Goal: Use online tool/utility: Utilize a website feature to perform a specific function

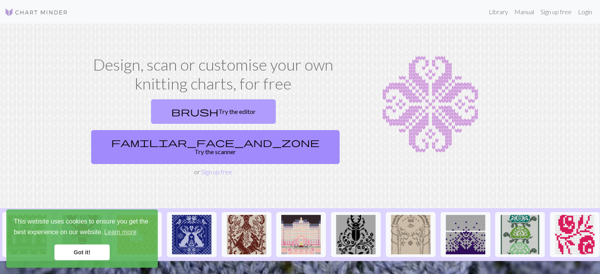
click at [159, 110] on link "brush Try the editor" at bounding box center [213, 111] width 125 height 24
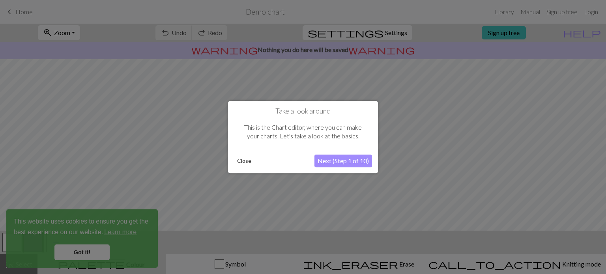
click at [240, 159] on button "Close" at bounding box center [244, 161] width 21 height 12
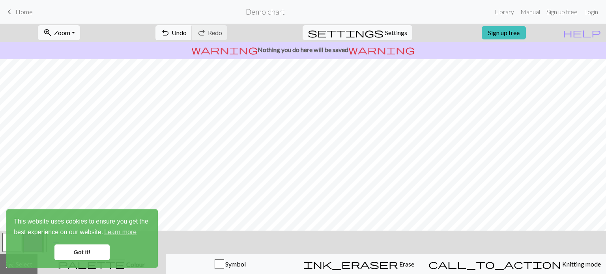
click at [76, 254] on link "Got it!" at bounding box center [81, 253] width 55 height 16
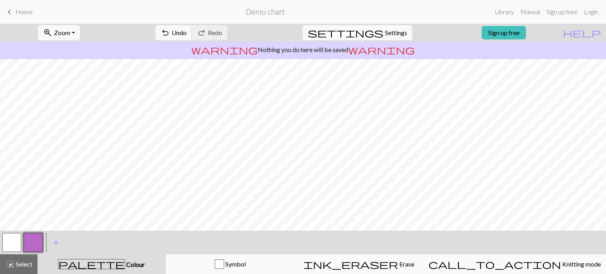
click at [116, 267] on div "This website uses cookies to ensure you get the best experience on our website.…" at bounding box center [82, 239] width 152 height 58
click at [49, 242] on button "add Add a colour" at bounding box center [56, 243] width 20 height 20
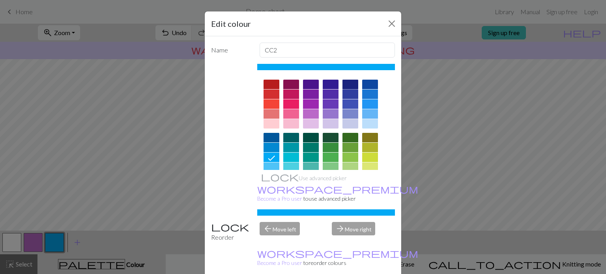
click at [344, 85] on div at bounding box center [351, 84] width 16 height 9
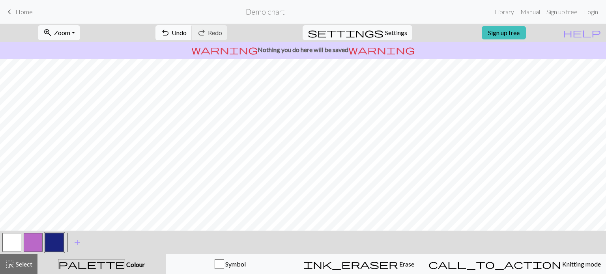
click at [192, 34] on button "undo Undo Undo" at bounding box center [174, 32] width 37 height 15
click at [17, 236] on button "button" at bounding box center [11, 242] width 19 height 19
click at [380, 37] on button "settings Settings" at bounding box center [358, 32] width 110 height 15
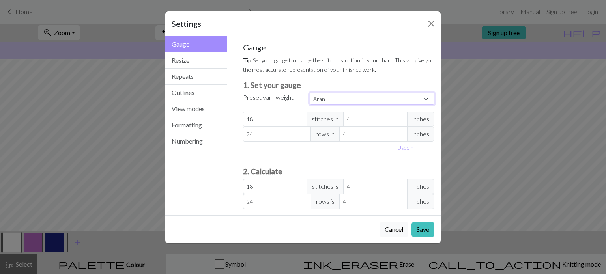
click at [351, 100] on select "Custom Square Lace Light Fingering Fingering Sport Double knit Worsted Aran Bul…" at bounding box center [372, 99] width 125 height 12
drag, startPoint x: 340, startPoint y: 99, endPoint x: 345, endPoint y: 99, distance: 4.8
click at [340, 99] on select "Custom Square Lace Light Fingering Fingering Sport Double knit Worsted Aran Bul…" at bounding box center [372, 99] width 125 height 12
select select "custom"
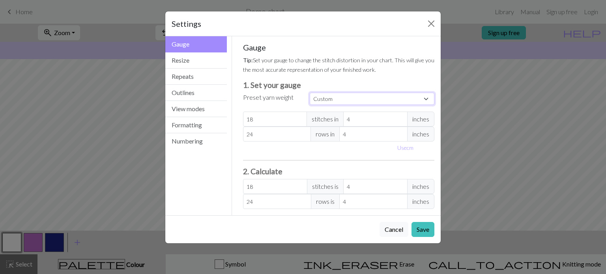
click at [310, 93] on select "Custom Square Lace Light Fingering Fingering Sport Double knit Worsted Aran Bul…" at bounding box center [372, 99] width 125 height 12
click at [257, 123] on input "18" at bounding box center [275, 119] width 64 height 15
drag, startPoint x: 275, startPoint y: 119, endPoint x: 159, endPoint y: 111, distance: 115.5
click at [159, 112] on div "Settings Gauge Gauge Resize Repeats Outlines View modes Formatting Numbering Ga…" at bounding box center [303, 137] width 606 height 274
click at [196, 65] on button "Resize" at bounding box center [196, 60] width 62 height 16
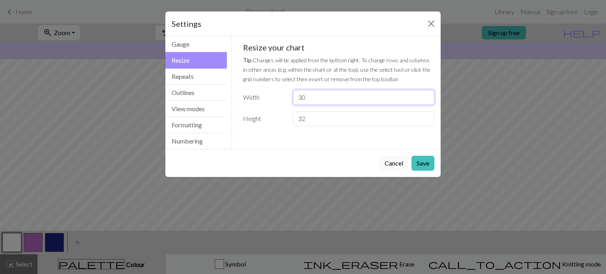
drag, startPoint x: 317, startPoint y: 95, endPoint x: 268, endPoint y: 96, distance: 49.0
click at [268, 96] on div "Width 30" at bounding box center [338, 97] width 201 height 15
type input "40"
drag, startPoint x: 350, startPoint y: 120, endPoint x: 171, endPoint y: 107, distance: 178.8
click at [194, 118] on div "Resize Gauge Resize Repeats Outlines View modes Formatting Numbering Gauge Resi…" at bounding box center [303, 92] width 285 height 113
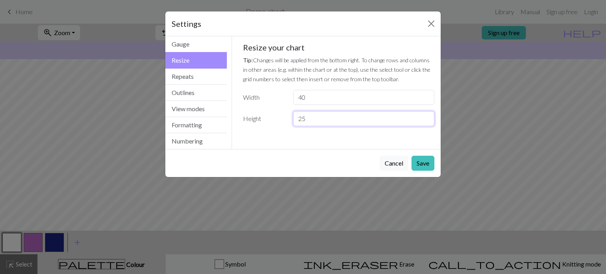
type input "25"
drag, startPoint x: 347, startPoint y: 102, endPoint x: 238, endPoint y: 109, distance: 108.7
click at [238, 109] on div "Gauge Tip: Set your gauge to change the stitch distortion in your chart. This w…" at bounding box center [339, 87] width 204 height 103
type input "5"
type input "46"
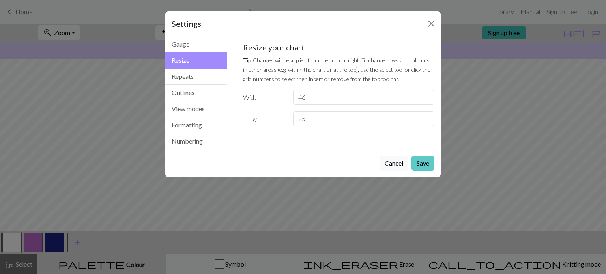
click at [423, 165] on button "Save" at bounding box center [423, 163] width 23 height 15
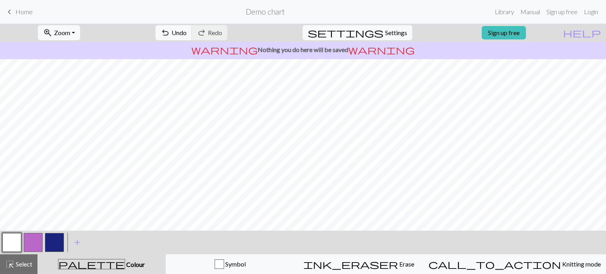
scroll to position [0, 0]
click at [62, 237] on button "button" at bounding box center [54, 242] width 19 height 19
click at [24, 240] on button "button" at bounding box center [33, 242] width 19 height 19
click at [13, 242] on button "button" at bounding box center [11, 242] width 19 height 19
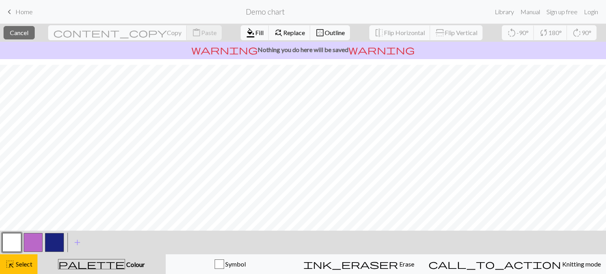
click at [11, 242] on button "button" at bounding box center [11, 242] width 19 height 19
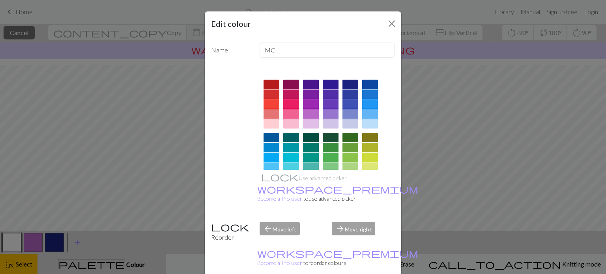
click at [17, 109] on div "Edit colour Name MC Use advanced picker workspace_premium Become a Pro user to …" at bounding box center [303, 137] width 606 height 274
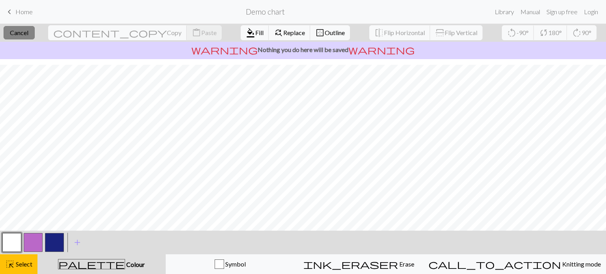
click at [28, 32] on span "Cancel" at bounding box center [19, 32] width 19 height 7
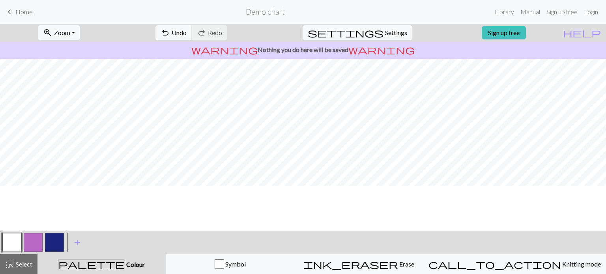
scroll to position [0, 0]
click at [61, 245] on button "button" at bounding box center [54, 242] width 19 height 19
click at [20, 239] on button "button" at bounding box center [11, 242] width 19 height 19
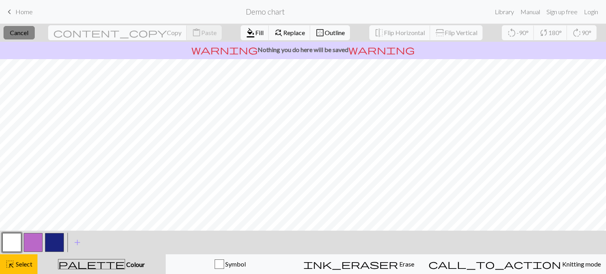
click at [26, 35] on span "Cancel" at bounding box center [19, 32] width 19 height 7
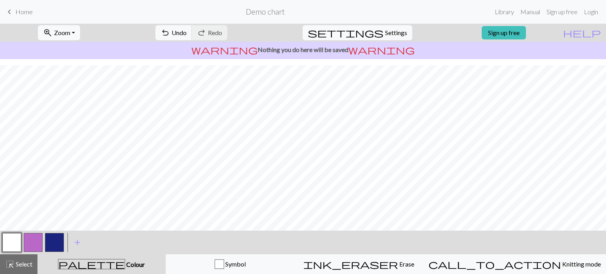
scroll to position [67, 0]
click at [52, 247] on button "button" at bounding box center [54, 242] width 19 height 19
click at [13, 241] on button "button" at bounding box center [11, 242] width 19 height 19
click at [53, 240] on button "button" at bounding box center [54, 242] width 19 height 19
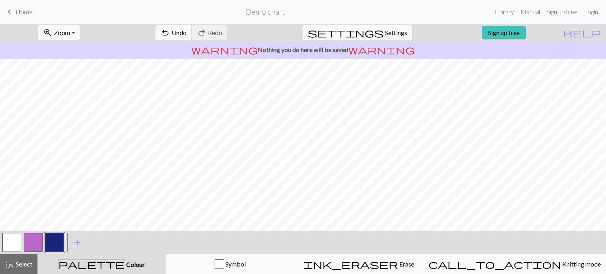
click at [0, 238] on div "< > add Add a colour" at bounding box center [303, 243] width 606 height 24
drag, startPoint x: 7, startPoint y: 243, endPoint x: 31, endPoint y: 229, distance: 28.2
click at [8, 243] on button "button" at bounding box center [11, 242] width 19 height 19
click at [48, 244] on button "button" at bounding box center [54, 242] width 19 height 19
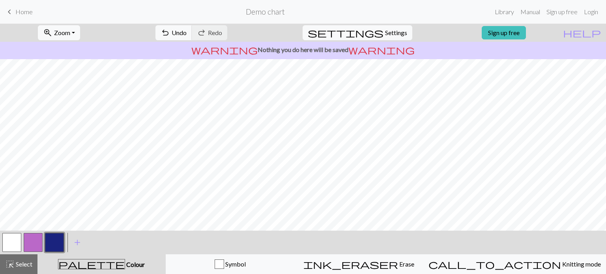
click at [11, 238] on button "button" at bounding box center [11, 242] width 19 height 19
click at [52, 241] on button "button" at bounding box center [54, 242] width 19 height 19
click at [170, 32] on span "undo" at bounding box center [165, 32] width 9 height 11
click at [17, 242] on button "button" at bounding box center [11, 242] width 19 height 19
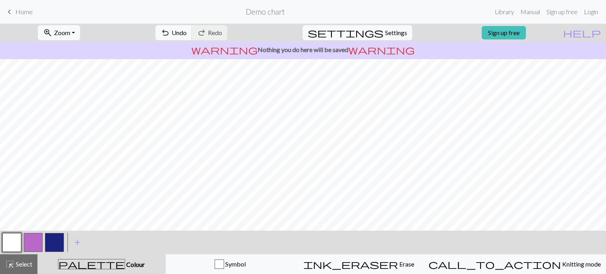
click at [50, 246] on button "button" at bounding box center [54, 242] width 19 height 19
click at [8, 238] on button "button" at bounding box center [11, 242] width 19 height 19
click at [50, 245] on button "button" at bounding box center [54, 242] width 19 height 19
click at [9, 244] on button "button" at bounding box center [11, 242] width 19 height 19
click at [51, 236] on button "button" at bounding box center [54, 242] width 19 height 19
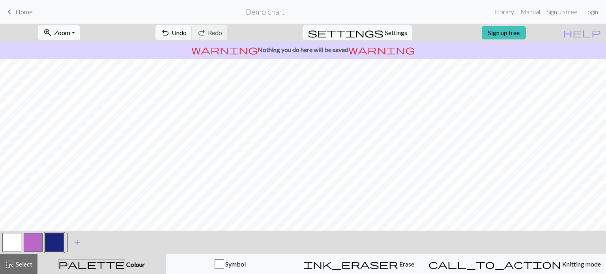
click at [8, 240] on button "button" at bounding box center [11, 242] width 19 height 19
click at [57, 243] on button "button" at bounding box center [54, 242] width 19 height 19
click at [17, 244] on button "button" at bounding box center [11, 242] width 19 height 19
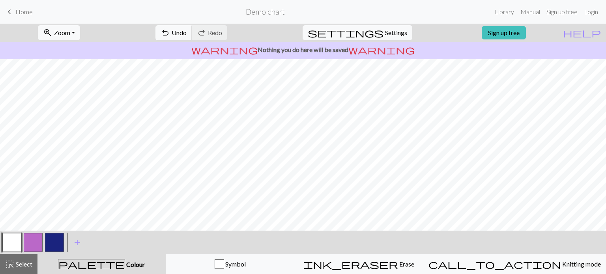
click at [44, 244] on div at bounding box center [54, 242] width 21 height 21
click at [47, 242] on button "button" at bounding box center [54, 242] width 19 height 19
click at [3, 237] on button "button" at bounding box center [11, 242] width 19 height 19
click at [54, 241] on button "button" at bounding box center [54, 242] width 19 height 19
click at [8, 246] on button "button" at bounding box center [11, 242] width 19 height 19
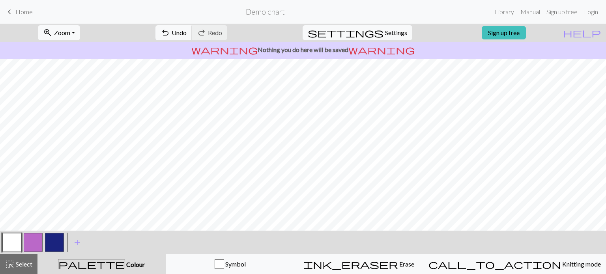
click at [53, 239] on button "button" at bounding box center [54, 242] width 19 height 19
click at [3, 245] on button "button" at bounding box center [11, 242] width 19 height 19
click at [51, 240] on button "button" at bounding box center [54, 242] width 19 height 19
drag, startPoint x: 9, startPoint y: 242, endPoint x: 16, endPoint y: 237, distance: 8.4
click at [9, 242] on button "button" at bounding box center [11, 242] width 19 height 19
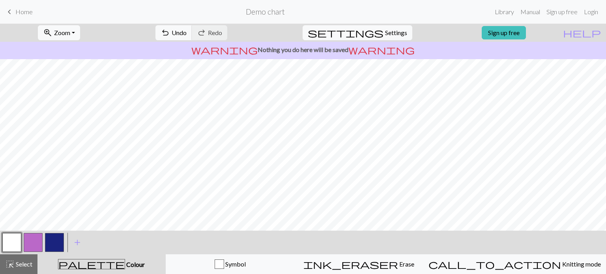
click at [52, 247] on button "button" at bounding box center [54, 242] width 19 height 19
click at [6, 243] on button "button" at bounding box center [11, 242] width 19 height 19
click at [52, 242] on button "button" at bounding box center [54, 242] width 19 height 19
click at [6, 242] on button "button" at bounding box center [11, 242] width 19 height 19
click at [59, 242] on button "button" at bounding box center [54, 242] width 19 height 19
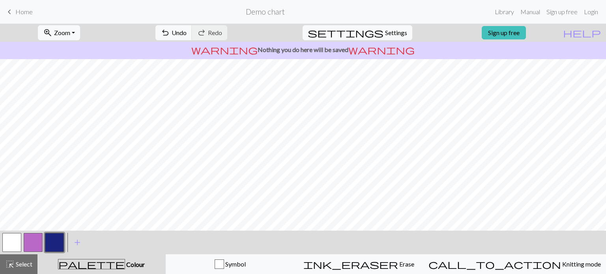
click at [15, 239] on button "button" at bounding box center [11, 242] width 19 height 19
click at [57, 241] on button "button" at bounding box center [54, 242] width 19 height 19
click at [9, 244] on button "button" at bounding box center [11, 242] width 19 height 19
click at [56, 239] on button "button" at bounding box center [54, 242] width 19 height 19
click at [8, 238] on button "button" at bounding box center [11, 242] width 19 height 19
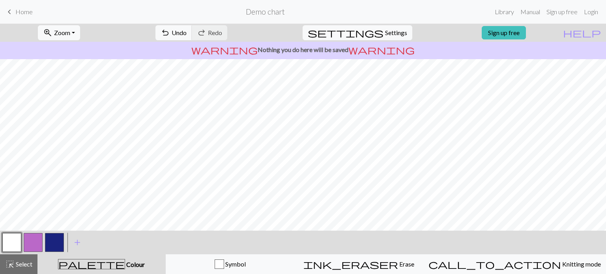
click at [54, 241] on button "button" at bounding box center [54, 242] width 19 height 19
click at [13, 246] on button "button" at bounding box center [11, 242] width 19 height 19
click at [54, 240] on button "button" at bounding box center [54, 242] width 19 height 19
click at [192, 37] on button "undo Undo Undo" at bounding box center [174, 32] width 37 height 15
click at [52, 243] on button "button" at bounding box center [54, 242] width 19 height 19
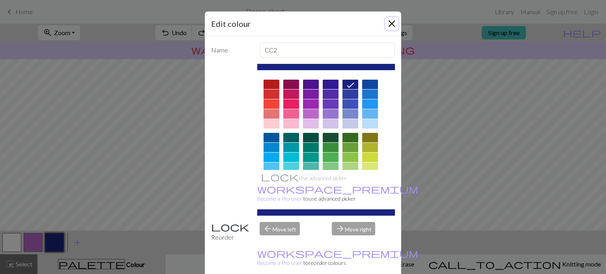
click at [392, 25] on button "Close" at bounding box center [392, 23] width 13 height 13
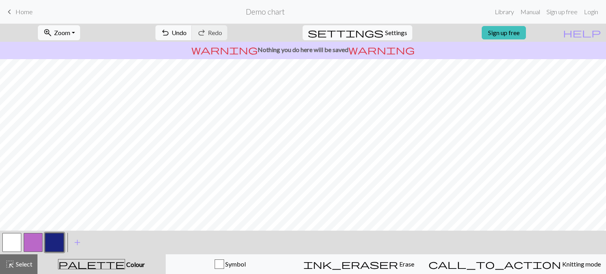
click at [9, 246] on button "button" at bounding box center [11, 242] width 19 height 19
click at [59, 236] on button "button" at bounding box center [54, 242] width 19 height 19
click at [15, 241] on button "button" at bounding box center [11, 242] width 19 height 19
click at [47, 246] on button "button" at bounding box center [54, 242] width 19 height 19
click at [9, 240] on button "button" at bounding box center [11, 242] width 19 height 19
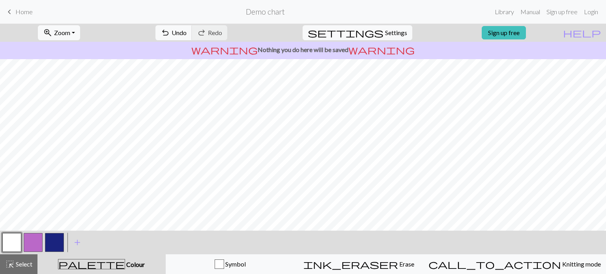
click at [53, 235] on button "button" at bounding box center [54, 242] width 19 height 19
click at [9, 236] on button "button" at bounding box center [11, 242] width 19 height 19
click at [55, 240] on button "button" at bounding box center [54, 242] width 19 height 19
click at [8, 243] on button "button" at bounding box center [11, 242] width 19 height 19
click at [51, 247] on button "button" at bounding box center [54, 242] width 19 height 19
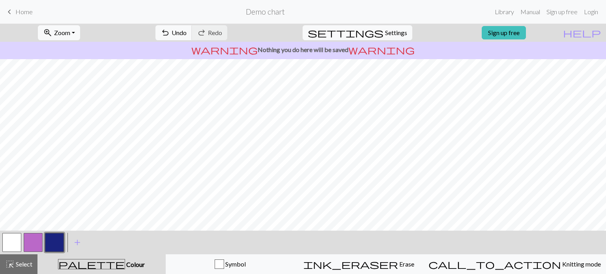
click at [9, 244] on button "button" at bounding box center [11, 242] width 19 height 19
click at [54, 246] on button "button" at bounding box center [54, 242] width 19 height 19
click at [11, 242] on button "button" at bounding box center [11, 242] width 19 height 19
click at [58, 241] on button "button" at bounding box center [54, 242] width 19 height 19
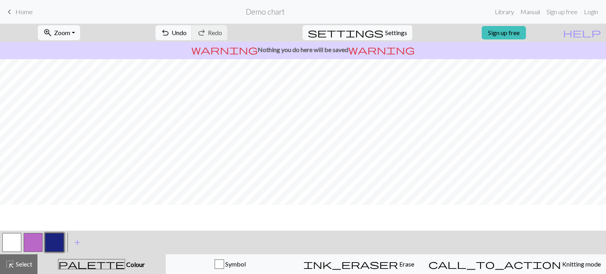
scroll to position [0, 0]
click at [48, 247] on button "button" at bounding box center [54, 242] width 19 height 19
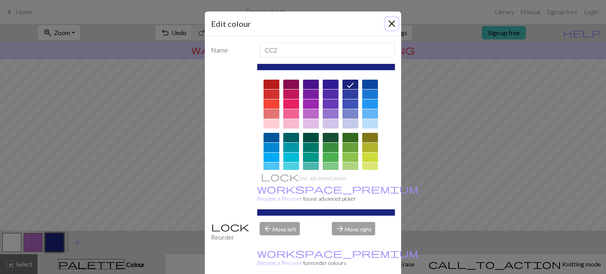
click at [390, 20] on button "Close" at bounding box center [392, 23] width 13 height 13
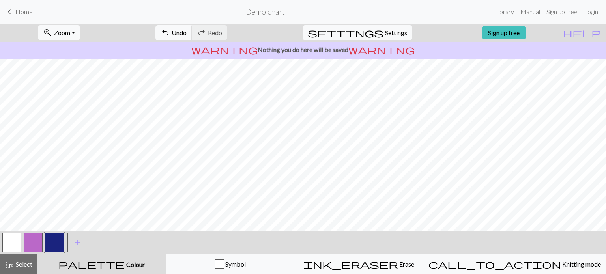
click at [12, 243] on button "button" at bounding box center [11, 242] width 19 height 19
click at [54, 243] on button "button" at bounding box center [54, 242] width 19 height 19
click at [49, 244] on button "button" at bounding box center [54, 242] width 19 height 19
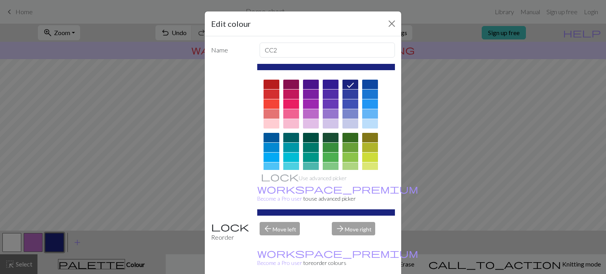
click at [50, 229] on div "Edit colour Name CC2 Use advanced picker workspace_premium Become a Pro user to…" at bounding box center [303, 137] width 606 height 274
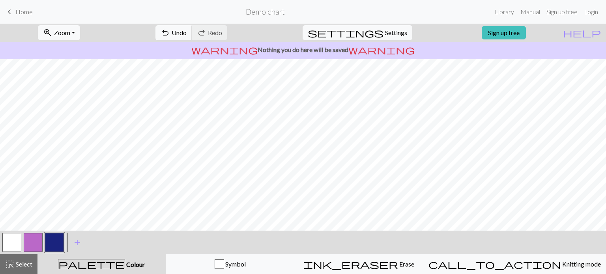
click at [11, 246] on button "button" at bounding box center [11, 242] width 19 height 19
click at [54, 240] on button "button" at bounding box center [54, 242] width 19 height 19
click at [5, 241] on button "button" at bounding box center [11, 242] width 19 height 19
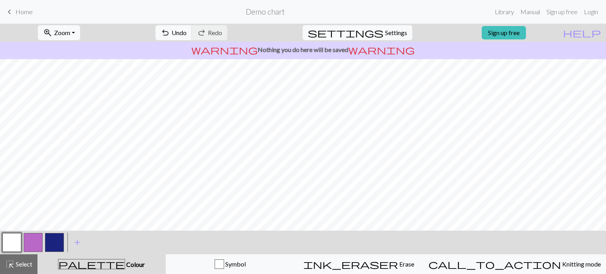
click at [51, 241] on button "button" at bounding box center [54, 242] width 19 height 19
click at [18, 243] on button "button" at bounding box center [11, 242] width 19 height 19
click at [52, 238] on button "button" at bounding box center [54, 242] width 19 height 19
click at [20, 238] on button "button" at bounding box center [11, 242] width 19 height 19
click at [57, 240] on button "button" at bounding box center [54, 242] width 19 height 19
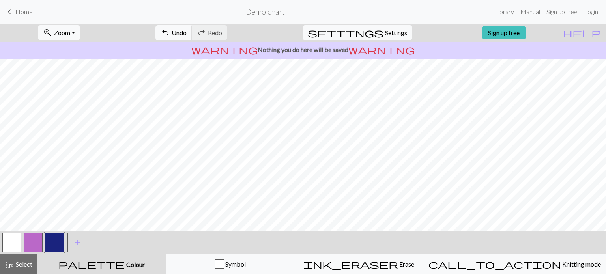
click at [13, 246] on button "button" at bounding box center [11, 242] width 19 height 19
click at [65, 244] on div "< > add Add a colour" at bounding box center [303, 243] width 606 height 24
click at [55, 244] on button "button" at bounding box center [54, 242] width 19 height 19
click at [6, 243] on button "button" at bounding box center [11, 242] width 19 height 19
click at [54, 239] on button "button" at bounding box center [54, 242] width 19 height 19
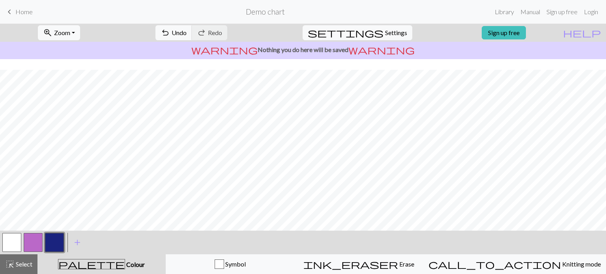
scroll to position [39, 0]
click at [10, 241] on button "button" at bounding box center [11, 242] width 19 height 19
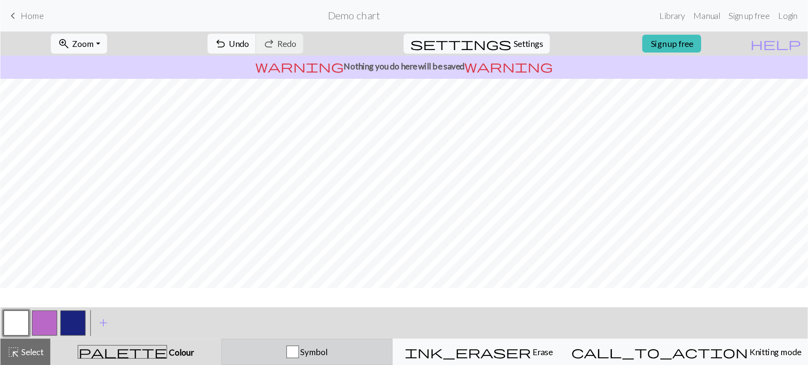
scroll to position [0, 0]
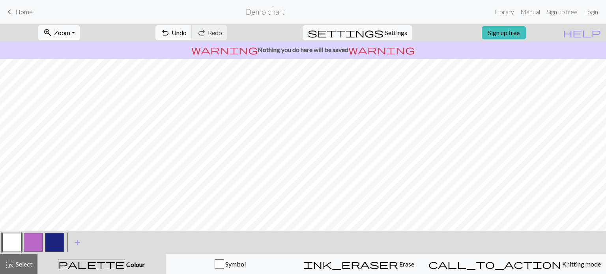
click at [53, 240] on button "button" at bounding box center [54, 242] width 19 height 19
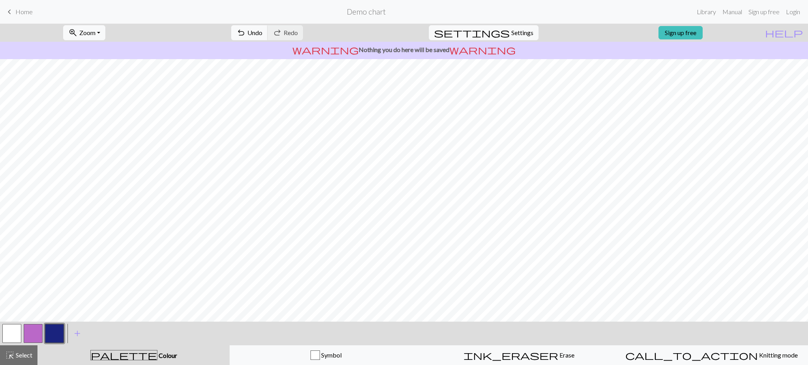
click at [17, 274] on button "button" at bounding box center [11, 333] width 19 height 19
click at [53, 274] on button "button" at bounding box center [54, 333] width 19 height 19
click at [4, 274] on button "button" at bounding box center [11, 333] width 19 height 19
click at [54, 274] on button "button" at bounding box center [54, 333] width 19 height 19
click at [13, 274] on button "button" at bounding box center [11, 333] width 19 height 19
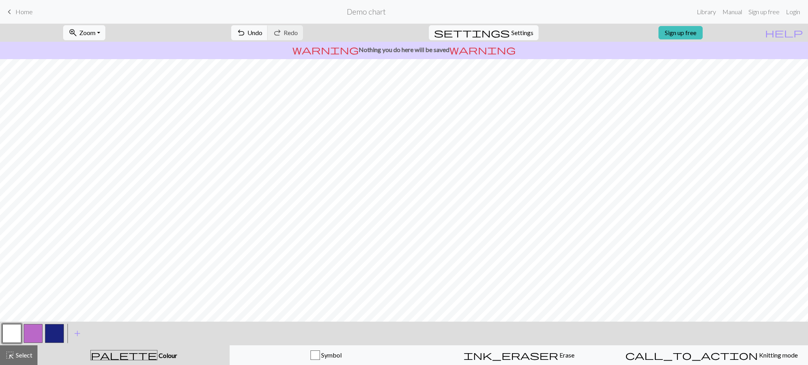
click at [61, 274] on button "button" at bounding box center [54, 333] width 19 height 19
click at [55, 274] on button "button" at bounding box center [54, 333] width 19 height 19
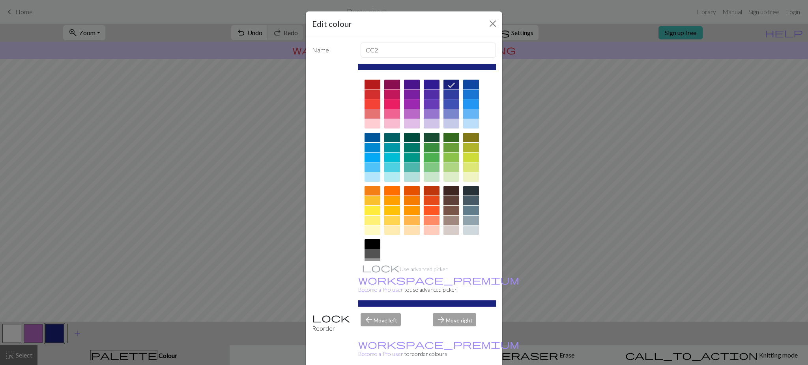
click at [6, 274] on div "Edit colour Name CC2 Use advanced picker workspace_premium Become a Pro user to…" at bounding box center [404, 182] width 808 height 365
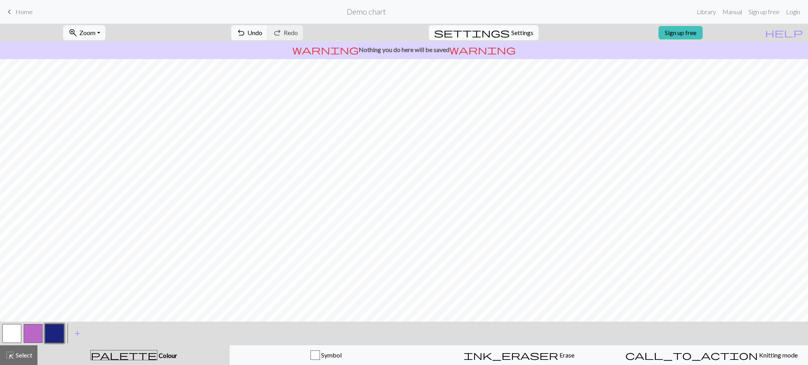
click at [15, 274] on button "button" at bounding box center [11, 333] width 19 height 19
click at [51, 274] on button "button" at bounding box center [54, 333] width 19 height 19
click at [13, 274] on div at bounding box center [11, 333] width 21 height 21
drag, startPoint x: 11, startPoint y: 335, endPoint x: 14, endPoint y: 330, distance: 5.5
click at [11, 274] on button "button" at bounding box center [11, 333] width 19 height 19
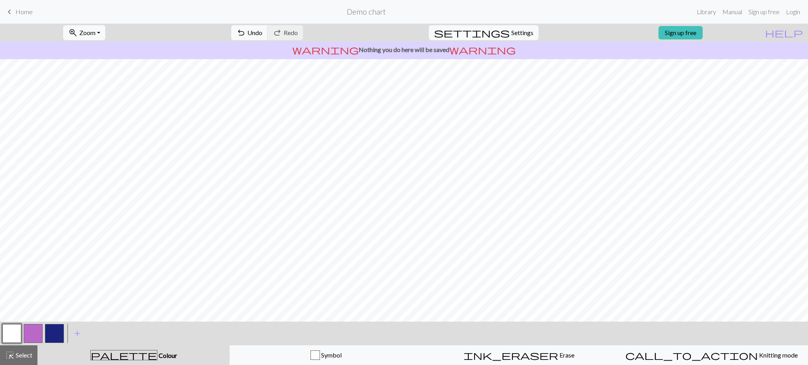
click at [56, 274] on button "button" at bounding box center [54, 333] width 19 height 19
click at [11, 274] on button "button" at bounding box center [11, 333] width 19 height 19
click at [59, 274] on button "button" at bounding box center [54, 333] width 19 height 19
click at [13, 274] on button "button" at bounding box center [11, 333] width 19 height 19
click at [60, 274] on button "button" at bounding box center [54, 333] width 19 height 19
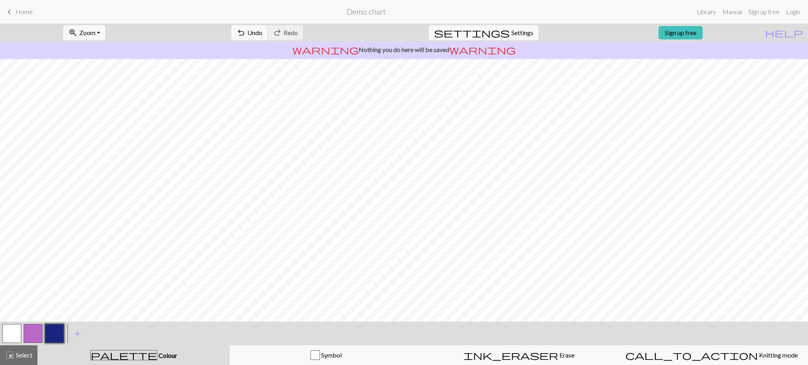
click at [18, 274] on button "button" at bounding box center [11, 333] width 19 height 19
click at [55, 274] on button "button" at bounding box center [54, 333] width 19 height 19
click at [10, 274] on button "button" at bounding box center [11, 333] width 19 height 19
click at [60, 274] on button "button" at bounding box center [54, 333] width 19 height 19
click at [9, 274] on button "button" at bounding box center [11, 333] width 19 height 19
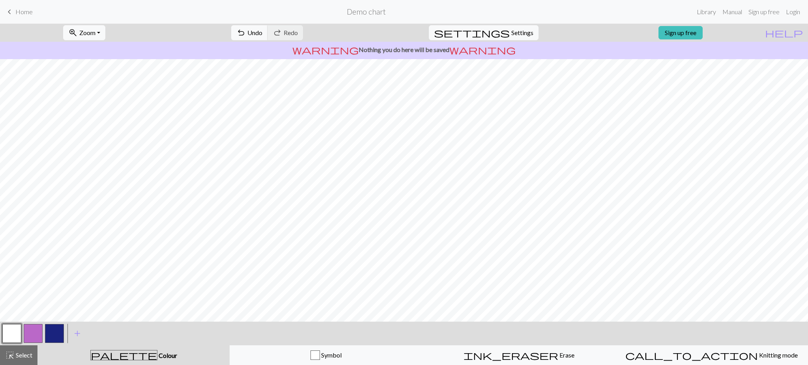
drag, startPoint x: 54, startPoint y: 332, endPoint x: 67, endPoint y: 324, distance: 15.3
click at [54, 274] on button "button" at bounding box center [54, 333] width 19 height 19
click at [10, 274] on button "button" at bounding box center [11, 333] width 19 height 19
click at [60, 274] on button "button" at bounding box center [54, 333] width 19 height 19
click at [15, 274] on button "button" at bounding box center [11, 333] width 19 height 19
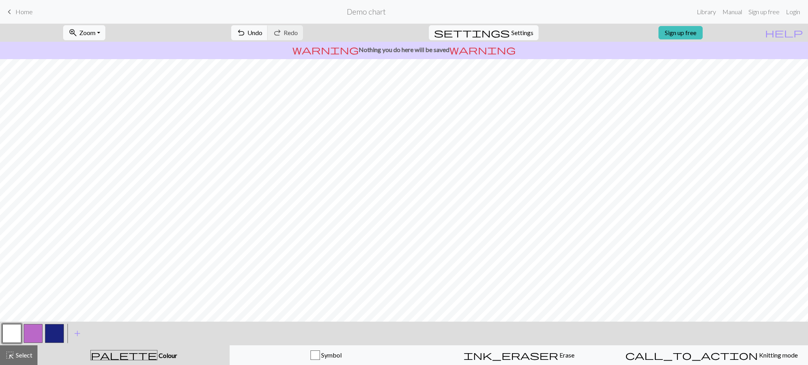
click at [54, 274] on button "button" at bounding box center [54, 333] width 19 height 19
click at [10, 274] on button "button" at bounding box center [11, 333] width 19 height 19
click at [50, 274] on button "button" at bounding box center [54, 333] width 19 height 19
click at [15, 274] on button "button" at bounding box center [11, 333] width 19 height 19
click at [60, 274] on button "button" at bounding box center [54, 333] width 19 height 19
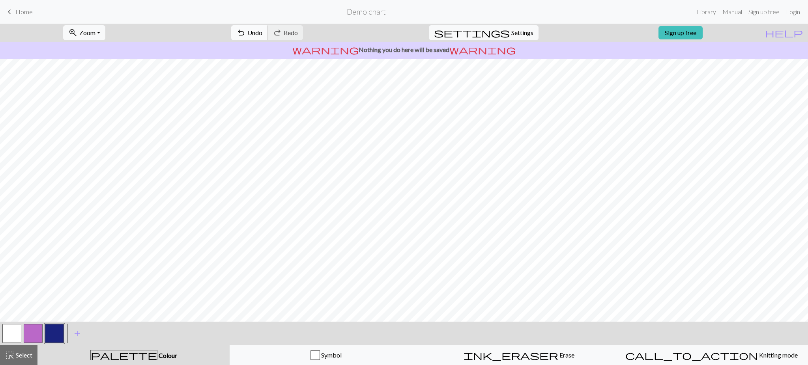
click at [246, 28] on span "undo" at bounding box center [240, 32] width 9 height 11
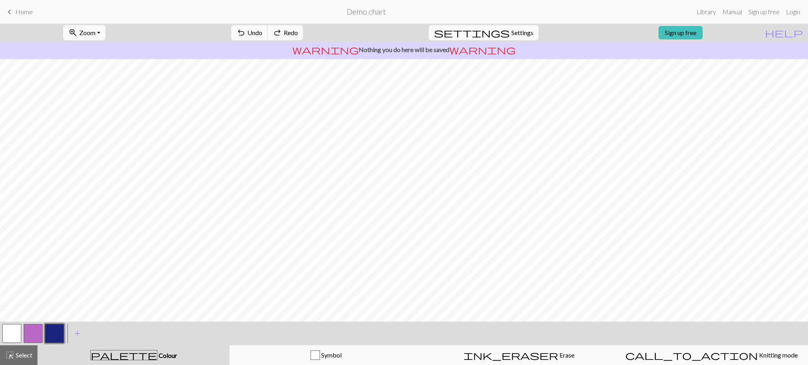
click at [51, 274] on button "button" at bounding box center [54, 333] width 19 height 19
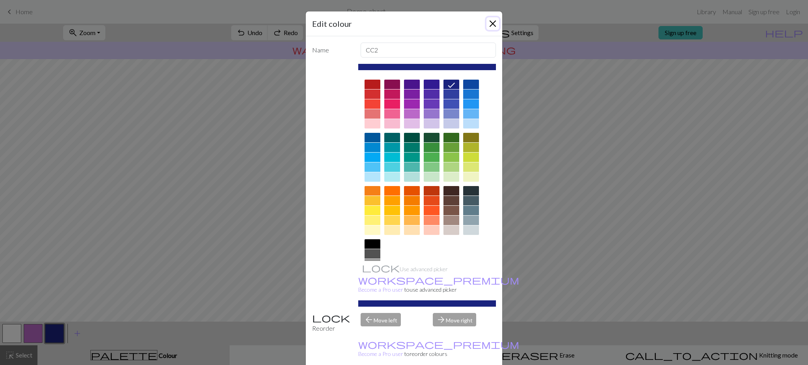
click at [491, 27] on button "Close" at bounding box center [493, 23] width 13 height 13
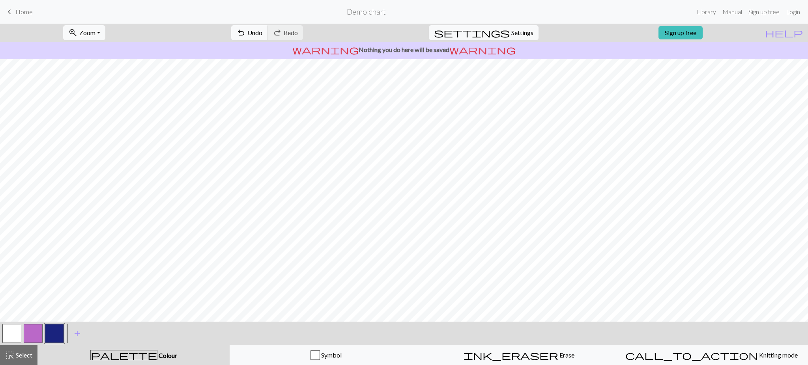
click at [16, 274] on button "button" at bounding box center [11, 333] width 19 height 19
click at [51, 274] on button "button" at bounding box center [54, 333] width 19 height 19
click at [17, 274] on button "button" at bounding box center [11, 333] width 19 height 19
click at [47, 274] on button "button" at bounding box center [54, 333] width 19 height 19
click at [15, 274] on button "button" at bounding box center [11, 333] width 19 height 19
